Goal: Communication & Community: Answer question/provide support

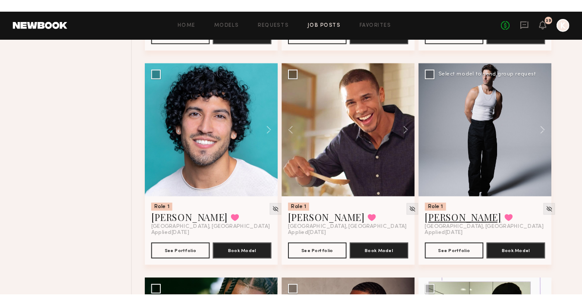
scroll to position [1254, 0]
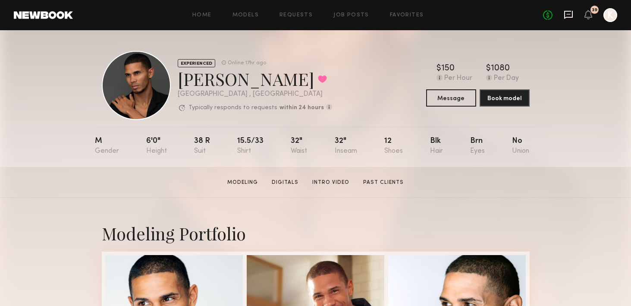
click at [568, 16] on icon at bounding box center [568, 14] width 9 height 9
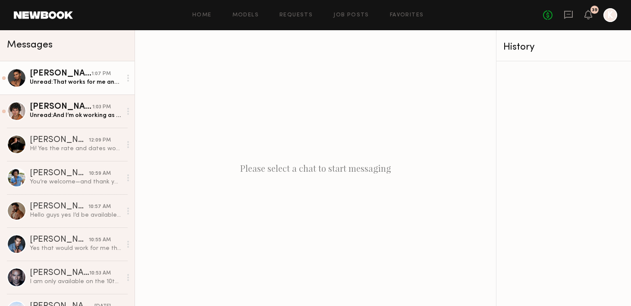
click at [79, 80] on div "Unread: That works for me and I’m available. Thanks!" at bounding box center [76, 82] width 92 height 8
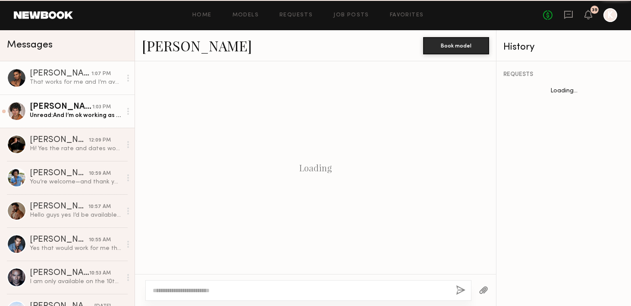
scroll to position [557, 0]
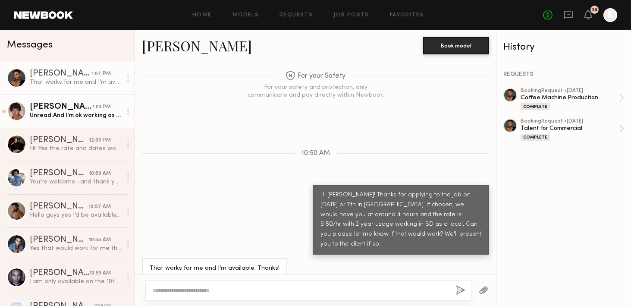
click at [79, 107] on div "Aaron V." at bounding box center [61, 107] width 63 height 9
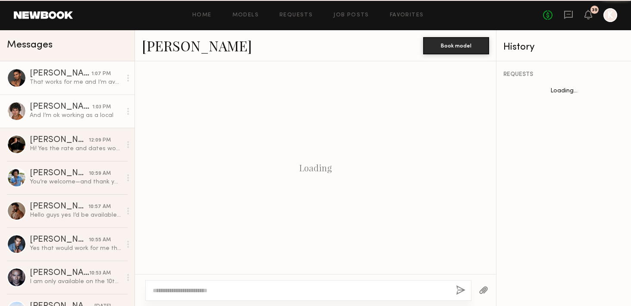
scroll to position [599, 0]
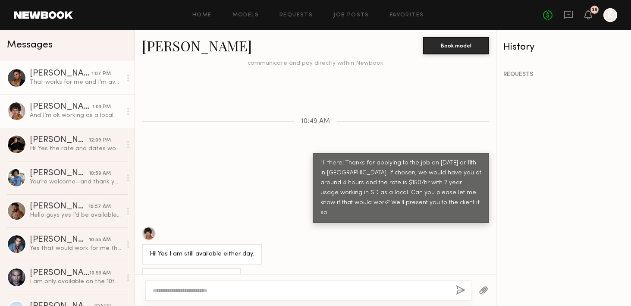
click at [79, 84] on div "That works for me and I’m available. Thanks!" at bounding box center [76, 82] width 92 height 8
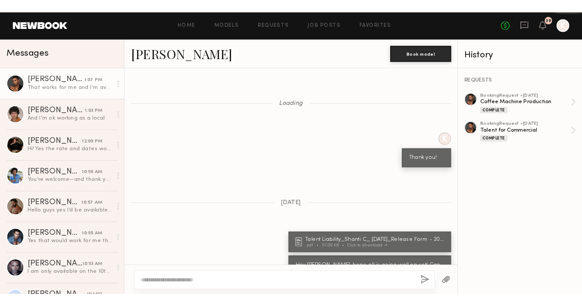
scroll to position [557, 0]
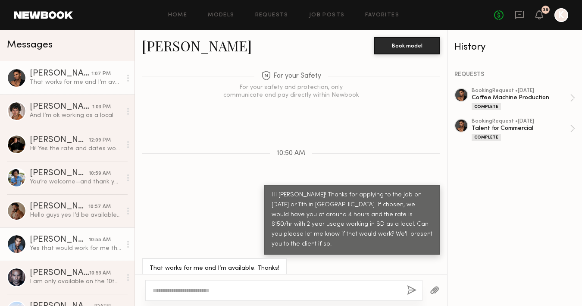
click at [66, 242] on div "[PERSON_NAME]" at bounding box center [59, 240] width 59 height 9
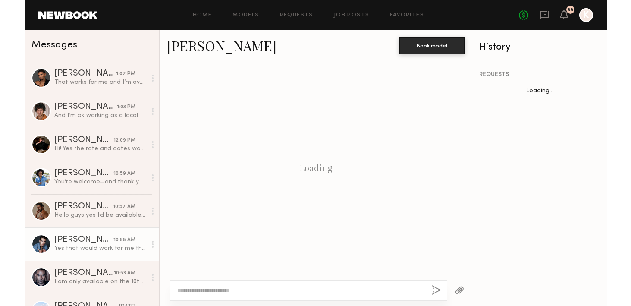
scroll to position [695, 0]
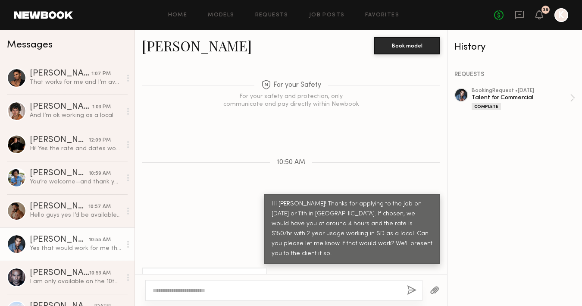
click at [200, 288] on textarea at bounding box center [277, 290] width 248 height 9
click at [10, 242] on div at bounding box center [16, 243] width 19 height 19
click at [460, 93] on div at bounding box center [462, 95] width 14 height 14
click at [201, 292] on textarea "******" at bounding box center [277, 290] width 248 height 9
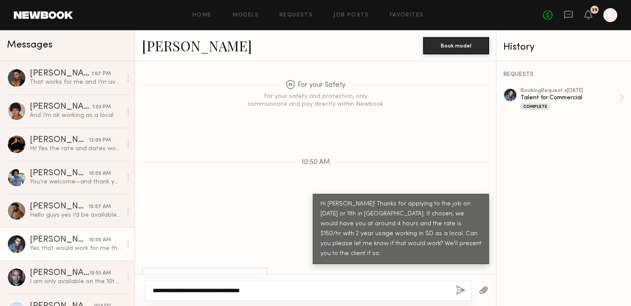
click at [268, 289] on textarea "**********" at bounding box center [301, 290] width 296 height 9
type textarea "**********"
click at [458, 288] on button "button" at bounding box center [460, 290] width 9 height 11
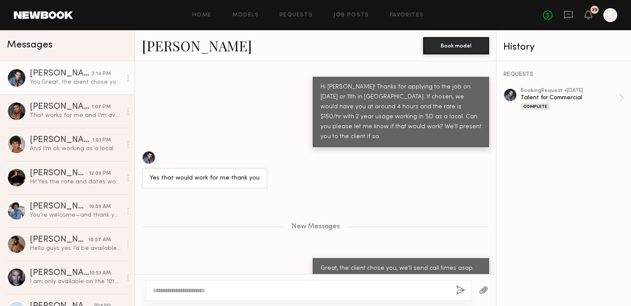
scroll to position [866, 0]
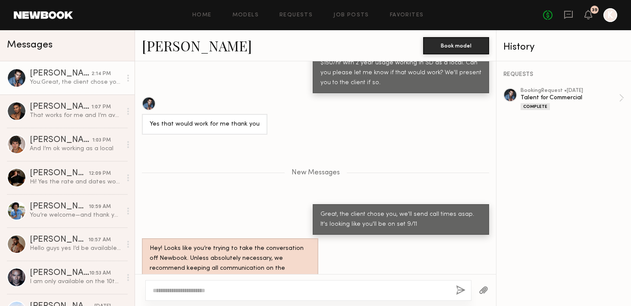
click at [387, 291] on textarea at bounding box center [301, 290] width 296 height 9
type textarea "*"
type textarea "**********"
click at [462, 289] on button "button" at bounding box center [460, 290] width 9 height 11
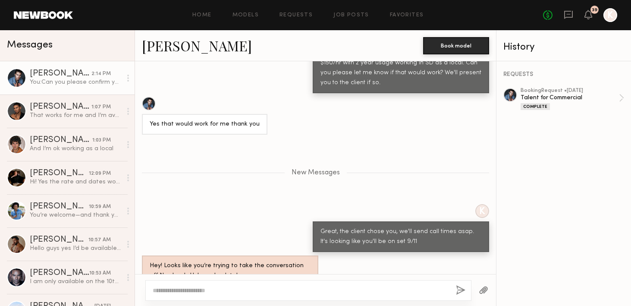
scroll to position [907, 0]
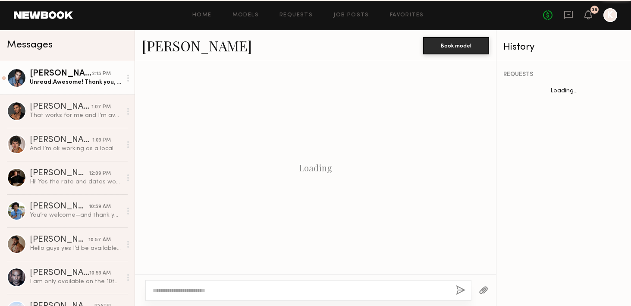
scroll to position [551, 0]
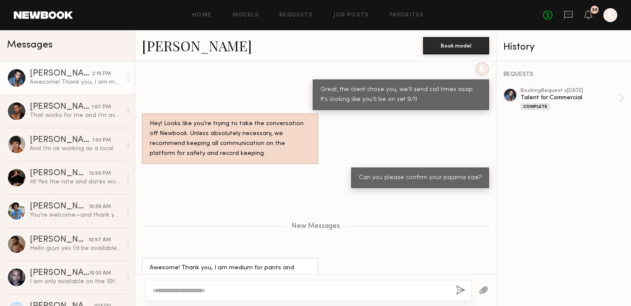
click at [213, 285] on div at bounding box center [308, 290] width 326 height 21
click at [222, 289] on textarea at bounding box center [301, 290] width 296 height 9
click at [307, 258] on div "Awesome! Thank you, I am medium for pants and shirts" at bounding box center [230, 273] width 176 height 31
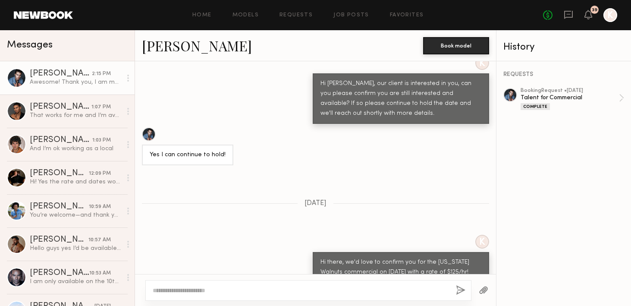
scroll to position [4918, 0]
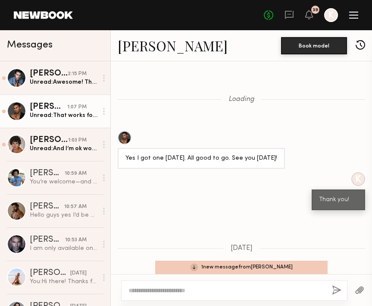
scroll to position [441, 0]
